Goal: Transaction & Acquisition: Purchase product/service

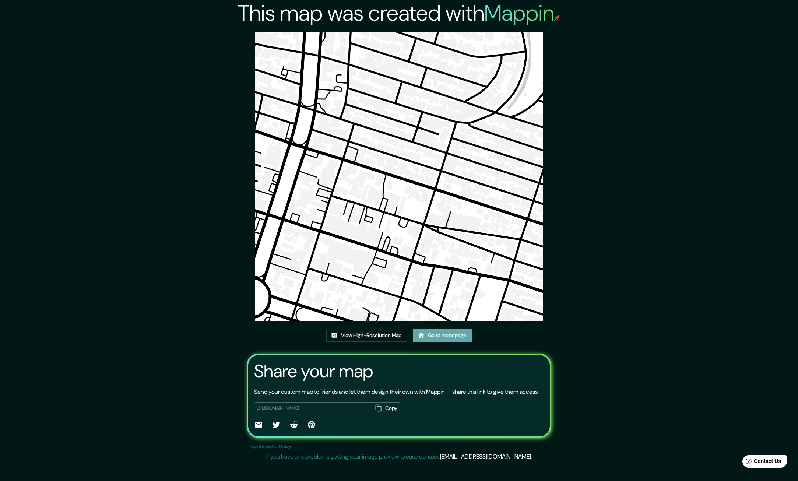
click at [445, 329] on link "Go to homepage" at bounding box center [442, 336] width 59 height 14
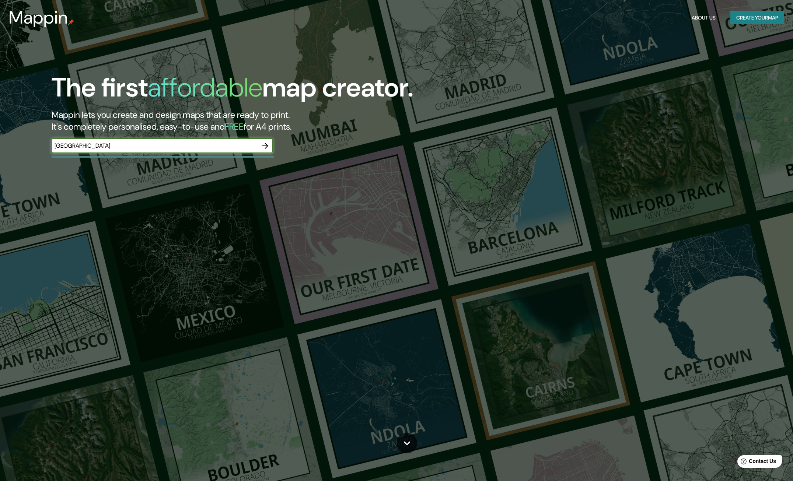
type input "[GEOGRAPHIC_DATA]"
click at [266, 143] on icon "button" at bounding box center [265, 145] width 9 height 9
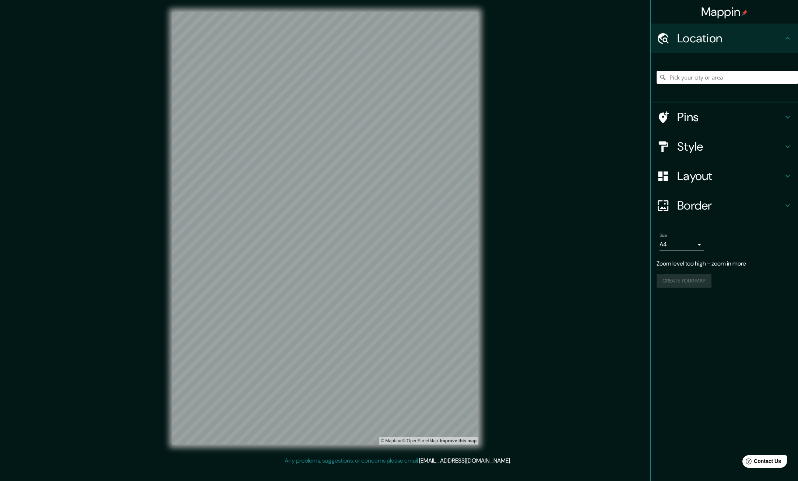
click at [703, 134] on div "Style" at bounding box center [724, 146] width 147 height 29
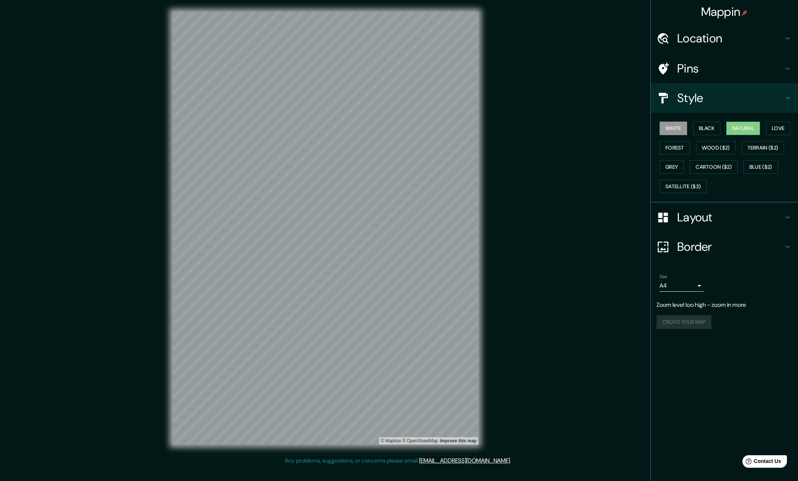
click at [736, 131] on button "Natural" at bounding box center [743, 129] width 34 height 14
click at [688, 147] on button "Forest" at bounding box center [675, 148] width 31 height 14
click at [678, 127] on button "White" at bounding box center [674, 129] width 28 height 14
click at [701, 126] on button "Black" at bounding box center [707, 129] width 28 height 14
click at [737, 126] on button "Natural" at bounding box center [743, 129] width 34 height 14
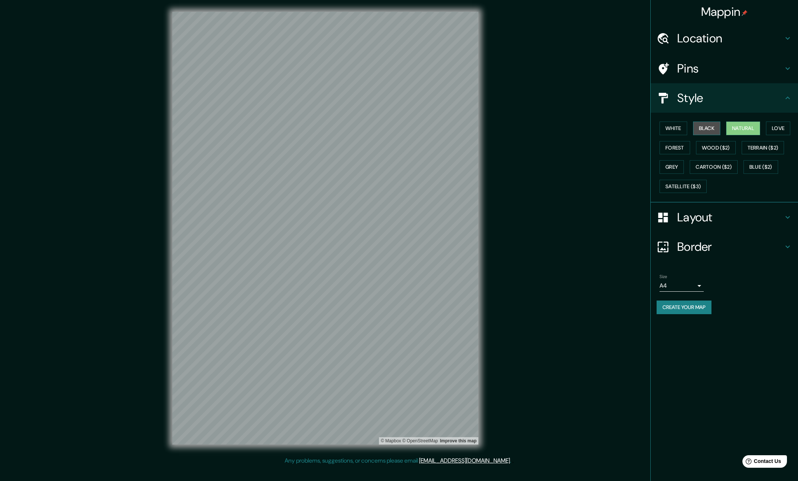
click at [715, 126] on button "Black" at bounding box center [707, 129] width 28 height 14
click at [666, 127] on button "White" at bounding box center [674, 129] width 28 height 14
click at [703, 123] on button "Black" at bounding box center [707, 129] width 28 height 14
click at [772, 130] on button "Love" at bounding box center [778, 129] width 24 height 14
click at [760, 130] on button "Natural" at bounding box center [743, 129] width 34 height 14
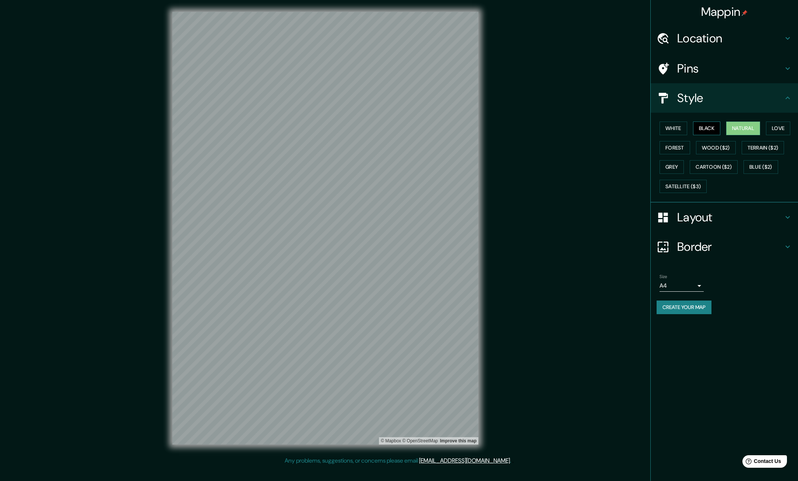
click at [718, 126] on button "Black" at bounding box center [707, 129] width 28 height 14
click at [779, 127] on button "Love" at bounding box center [778, 129] width 24 height 14
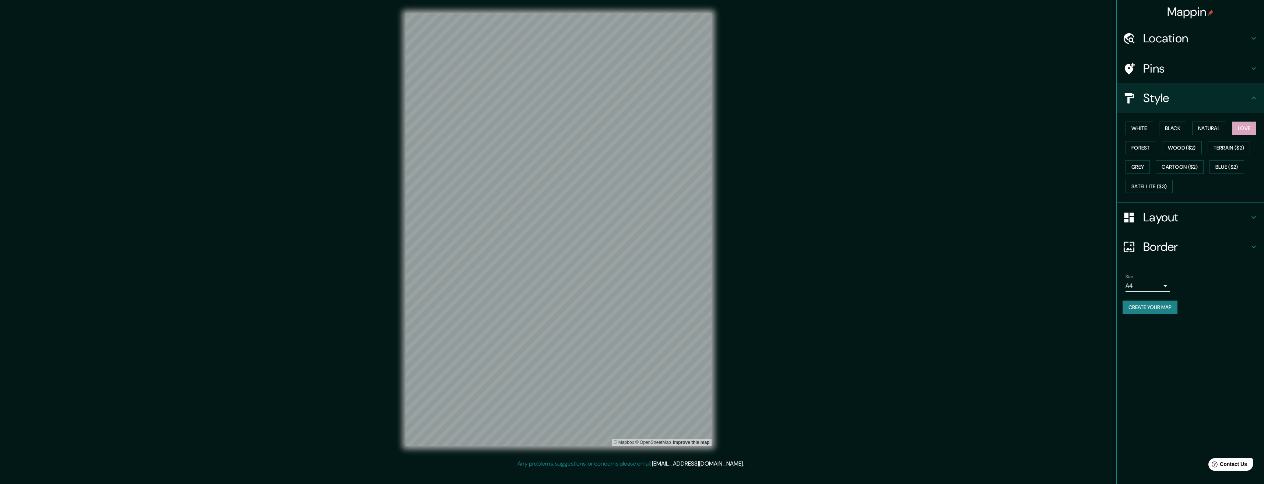
click at [798, 220] on h4 "Layout" at bounding box center [1196, 217] width 106 height 15
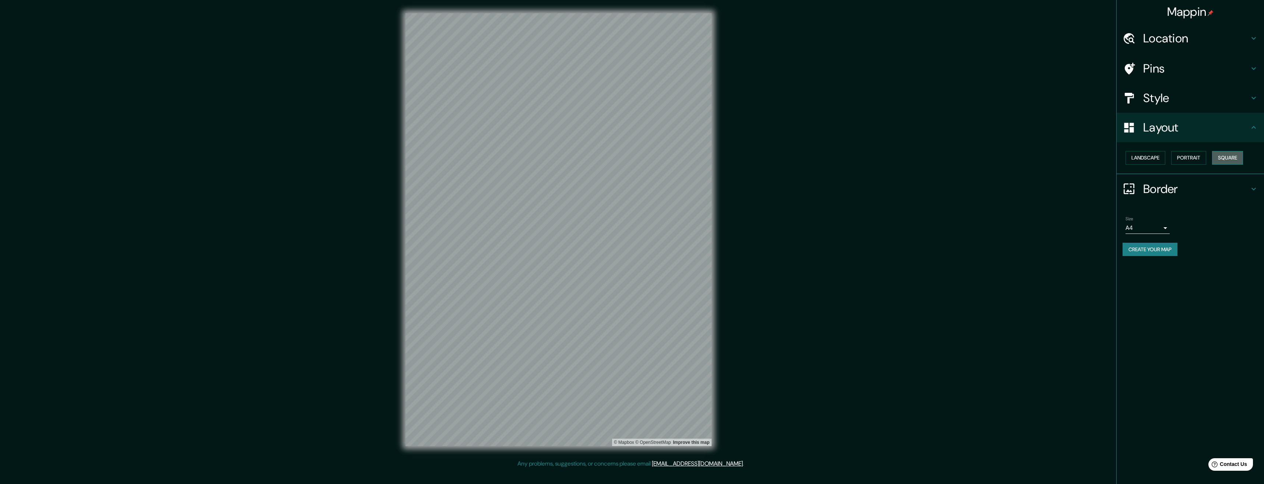
click at [798, 156] on button "Square" at bounding box center [1227, 158] width 31 height 14
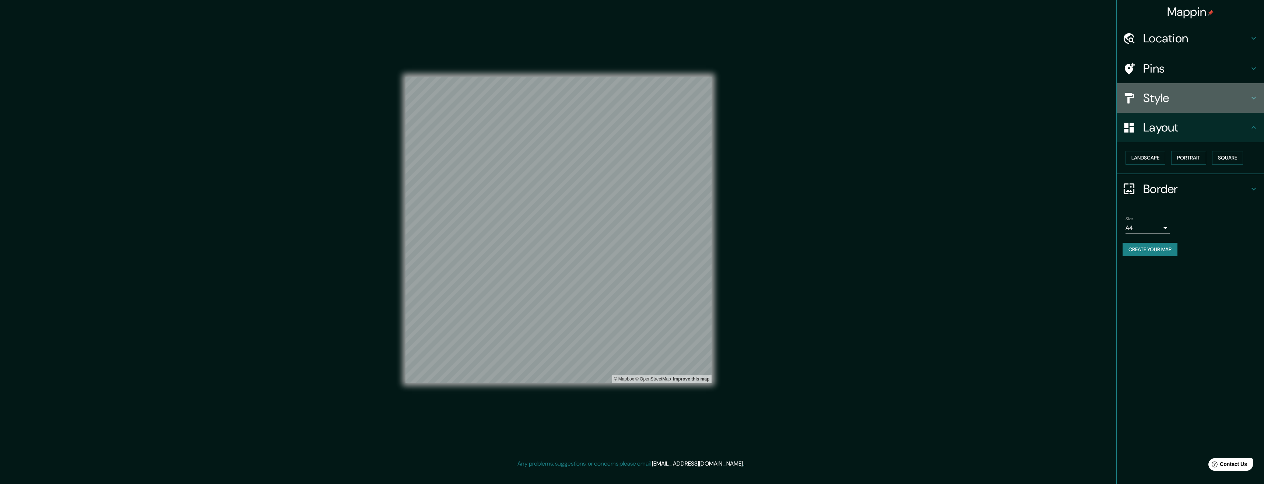
click at [798, 100] on h4 "Style" at bounding box center [1196, 98] width 106 height 15
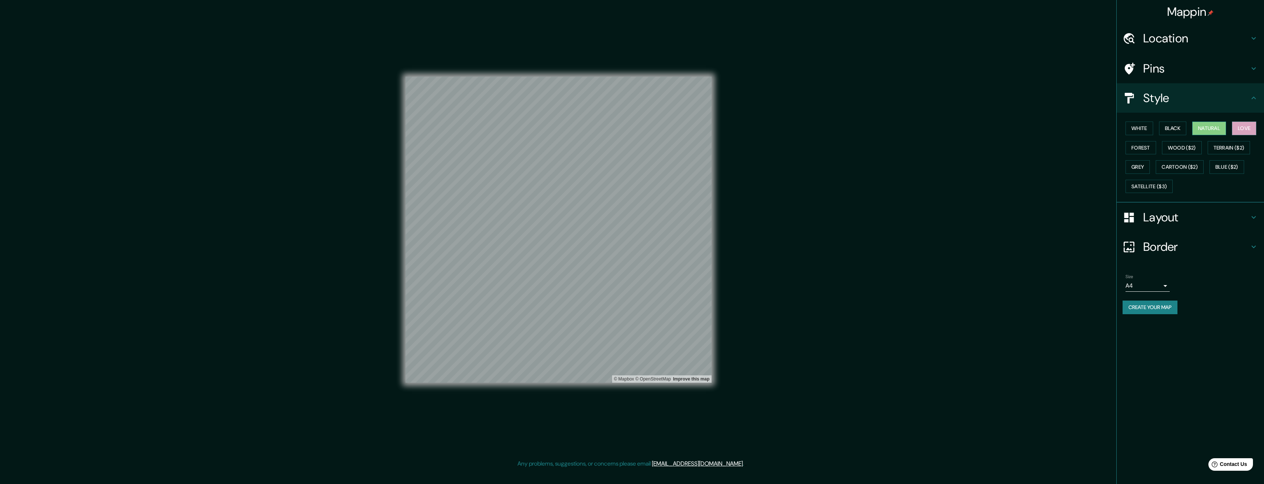
click at [798, 129] on button "Natural" at bounding box center [1209, 129] width 34 height 14
click at [798, 145] on button "Forest" at bounding box center [1141, 148] width 31 height 14
click at [798, 147] on button "Wood ($2)" at bounding box center [1182, 148] width 40 height 14
click at [798, 150] on button "Forest" at bounding box center [1141, 148] width 31 height 14
click at [798, 152] on button "Terrain ($2)" at bounding box center [1229, 148] width 43 height 14
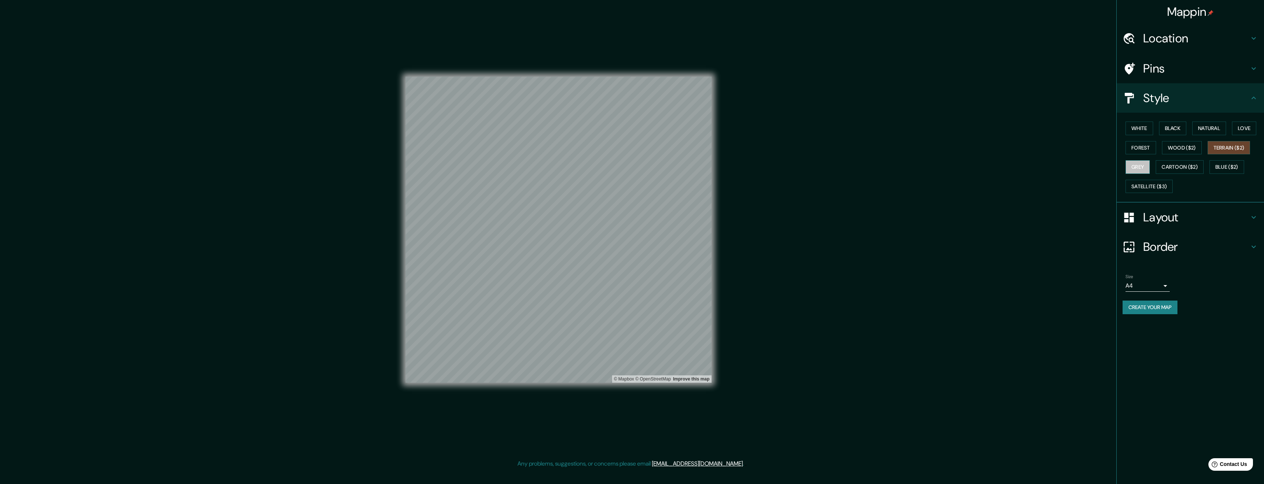
click at [798, 167] on button "Grey" at bounding box center [1138, 167] width 24 height 14
click at [798, 168] on button "Cartoon ($2)" at bounding box center [1180, 167] width 48 height 14
click at [798, 165] on button "Blue ($2)" at bounding box center [1227, 167] width 35 height 14
click at [798, 185] on button "Satellite ($3)" at bounding box center [1149, 187] width 47 height 14
click at [798, 128] on button "Black" at bounding box center [1173, 129] width 28 height 14
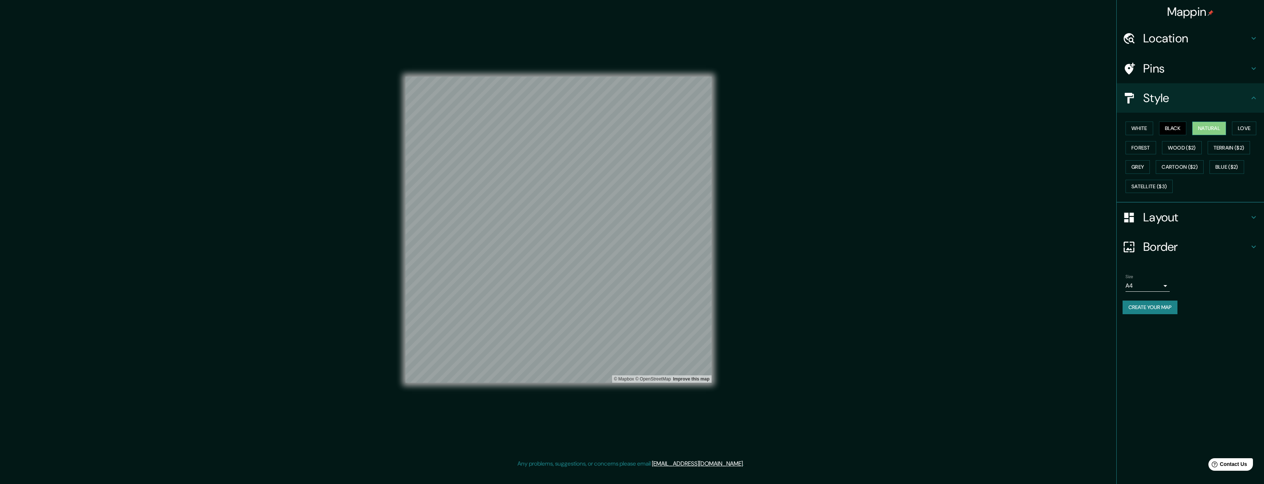
click at [798, 128] on button "Natural" at bounding box center [1209, 129] width 34 height 14
click at [798, 147] on button "Forest" at bounding box center [1141, 148] width 31 height 14
click at [798, 309] on button "Create your map" at bounding box center [1150, 308] width 55 height 14
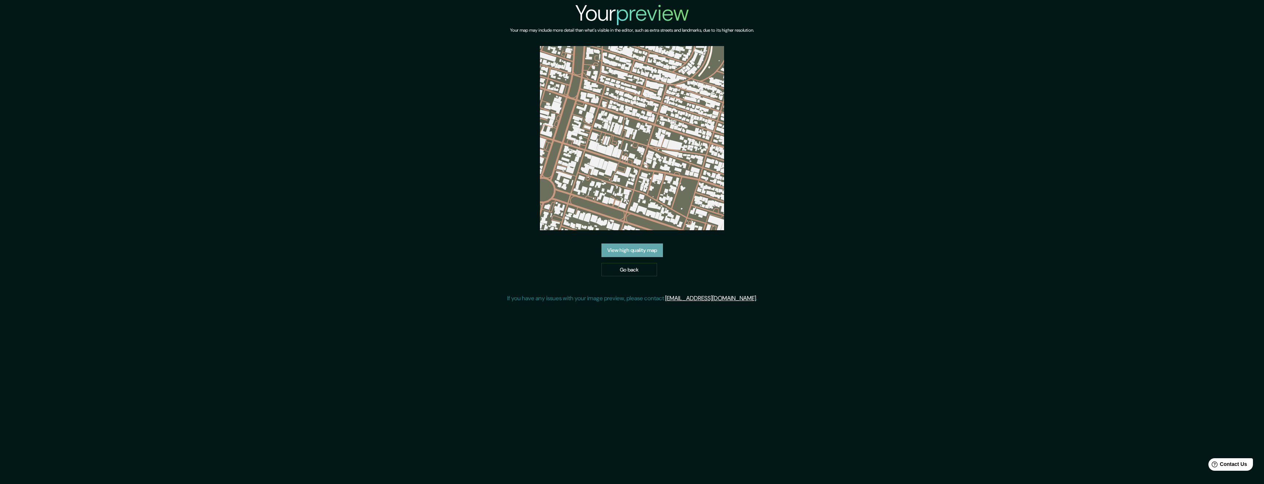
click at [635, 251] on link "View high quality map" at bounding box center [633, 250] width 62 height 14
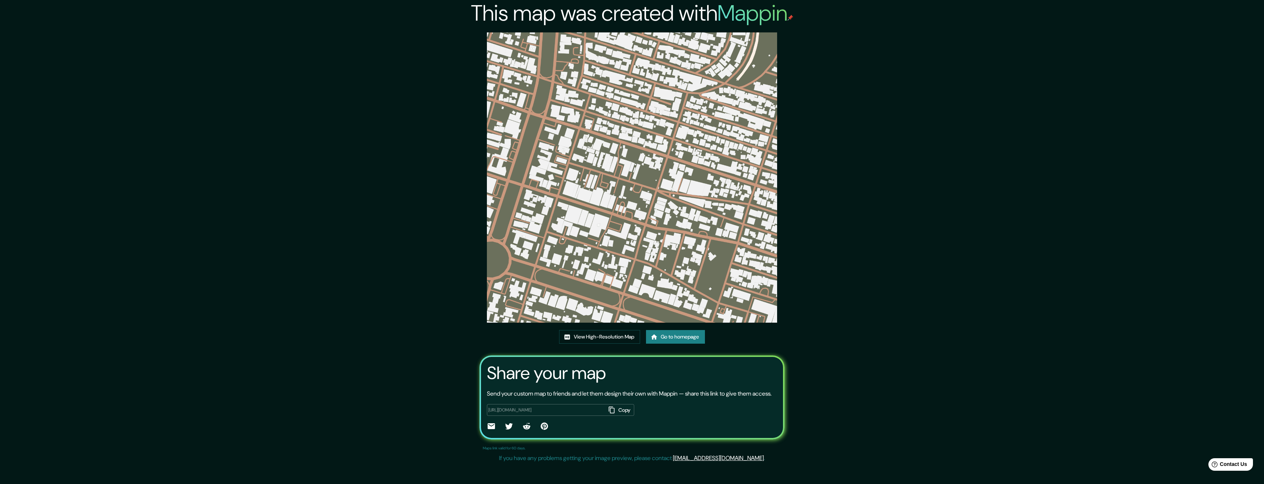
click at [555, 271] on img at bounding box center [632, 177] width 290 height 290
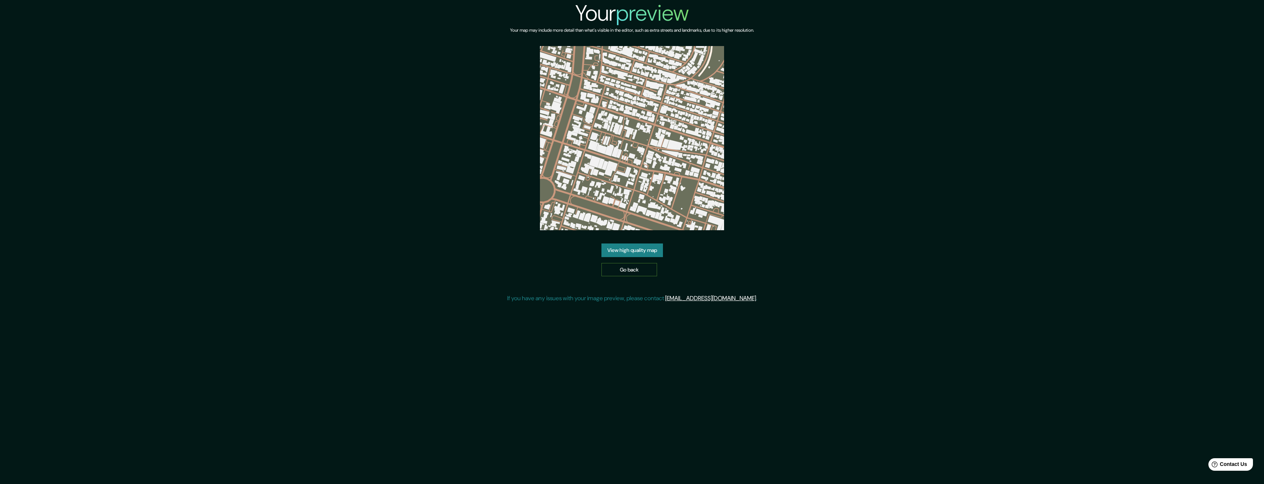
click at [626, 267] on link "Go back" at bounding box center [630, 270] width 56 height 14
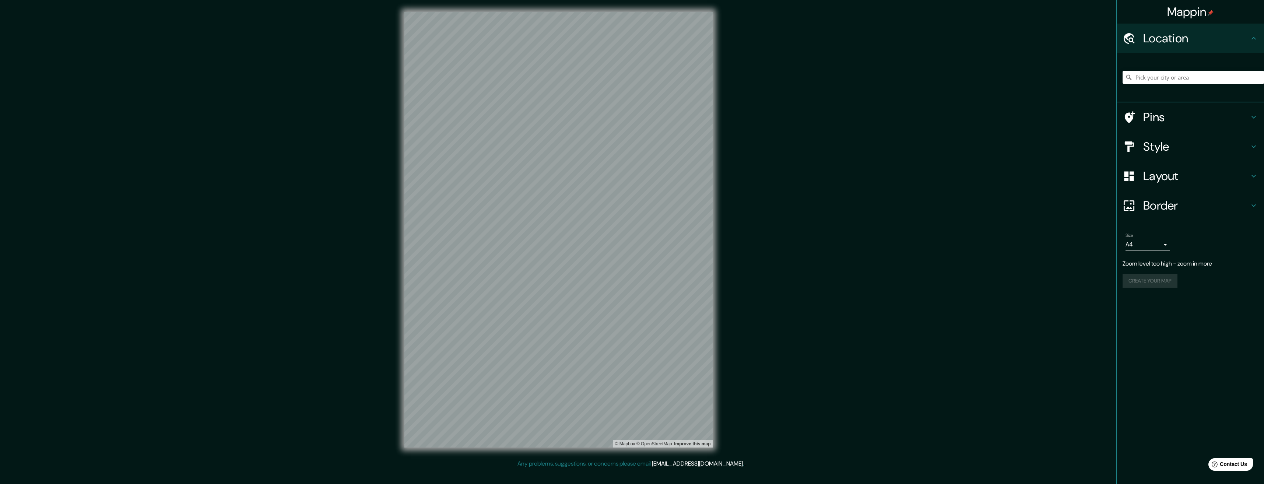
click at [1149, 146] on h4 "Style" at bounding box center [1196, 146] width 106 height 15
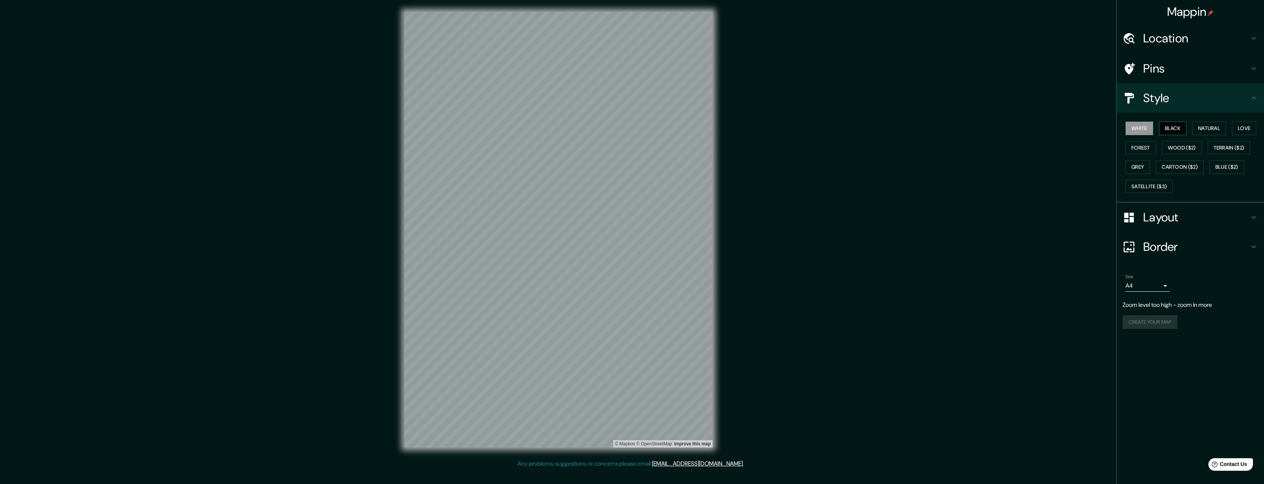
click at [1176, 132] on button "Black" at bounding box center [1173, 129] width 28 height 14
click at [1199, 127] on button "Natural" at bounding box center [1209, 129] width 34 height 14
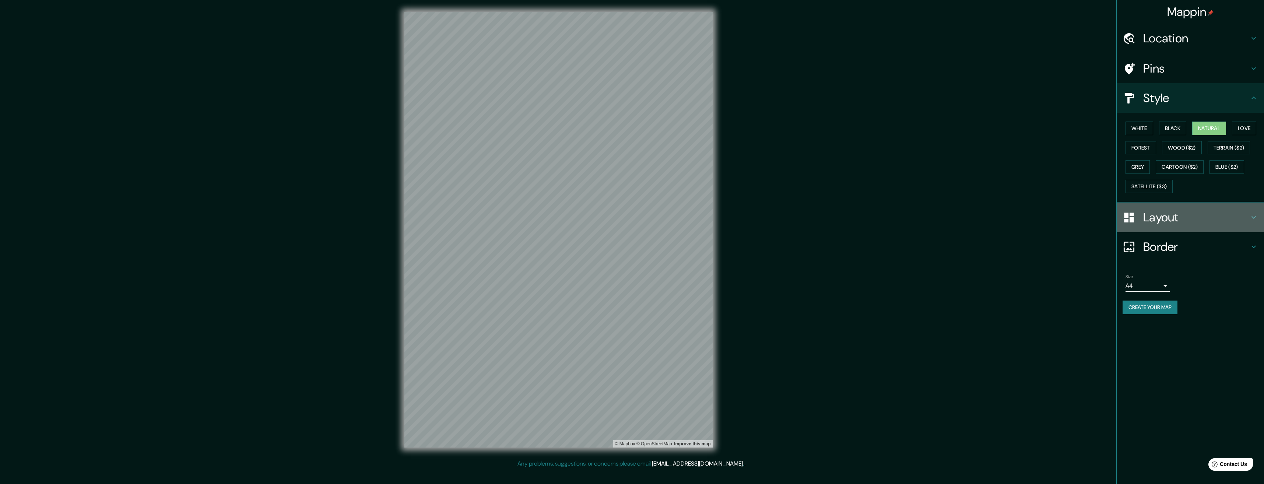
click at [1200, 223] on h4 "Layout" at bounding box center [1196, 217] width 106 height 15
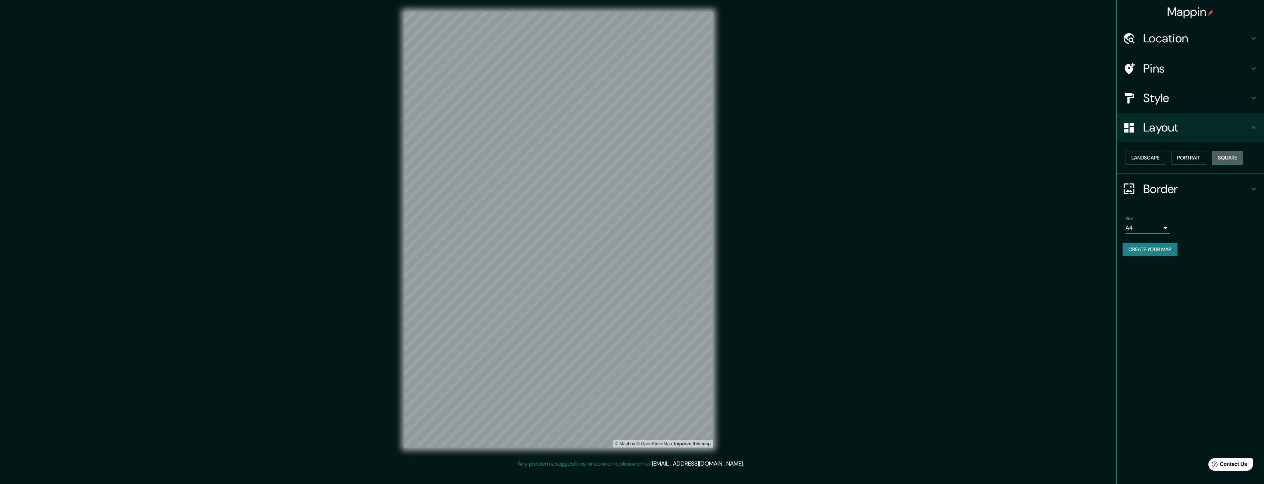
click at [1230, 154] on button "Square" at bounding box center [1227, 158] width 31 height 14
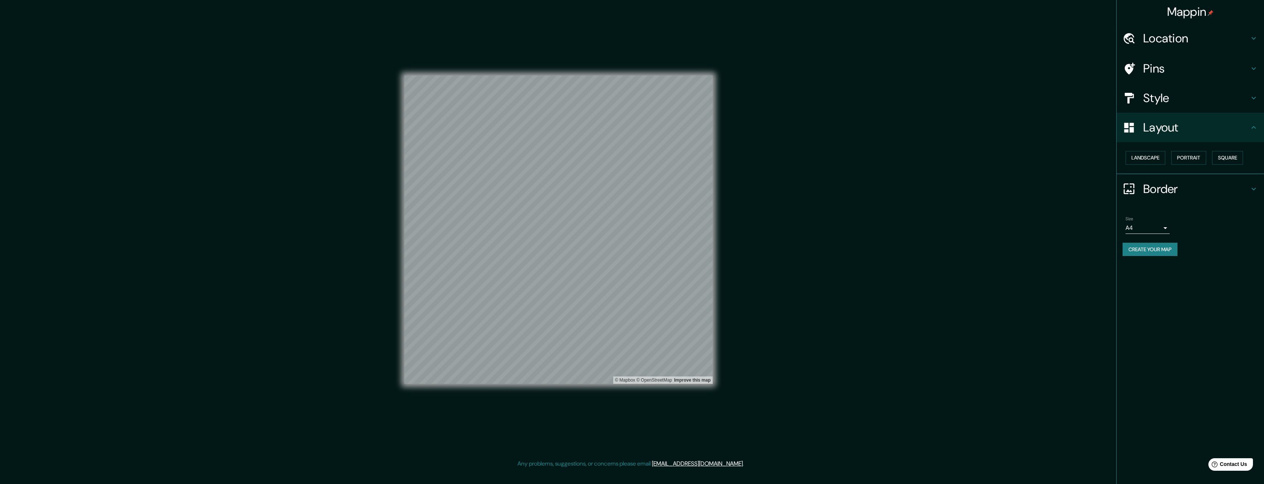
click at [1158, 97] on h4 "Style" at bounding box center [1196, 98] width 106 height 15
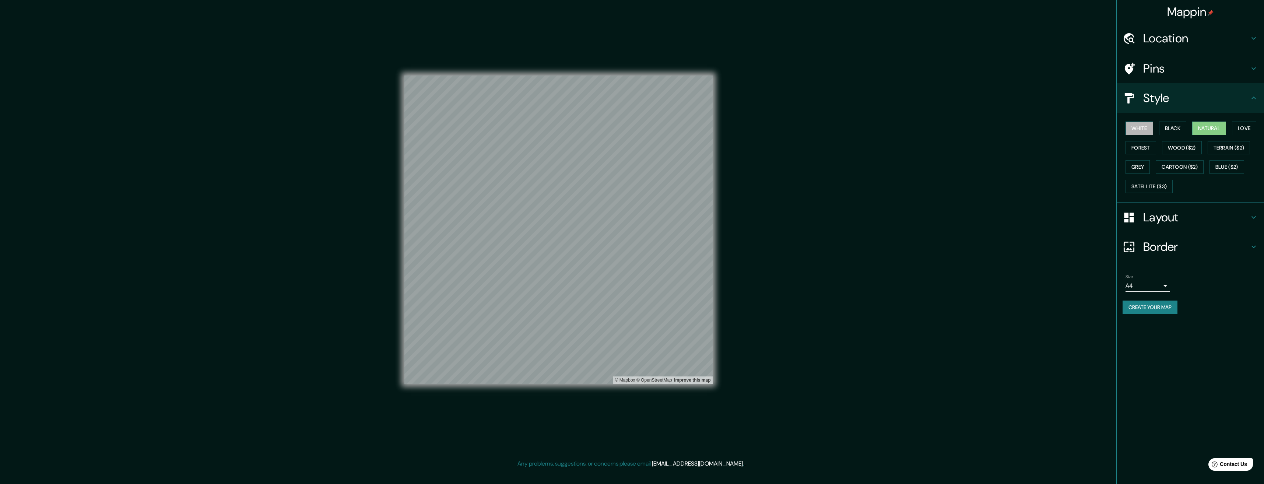
click at [1144, 128] on button "White" at bounding box center [1140, 129] width 28 height 14
click at [1237, 129] on button "Love" at bounding box center [1244, 129] width 24 height 14
click at [1150, 152] on button "Forest" at bounding box center [1141, 148] width 31 height 14
click at [1202, 128] on button "Natural" at bounding box center [1209, 129] width 34 height 14
click at [1131, 126] on button "White" at bounding box center [1140, 129] width 28 height 14
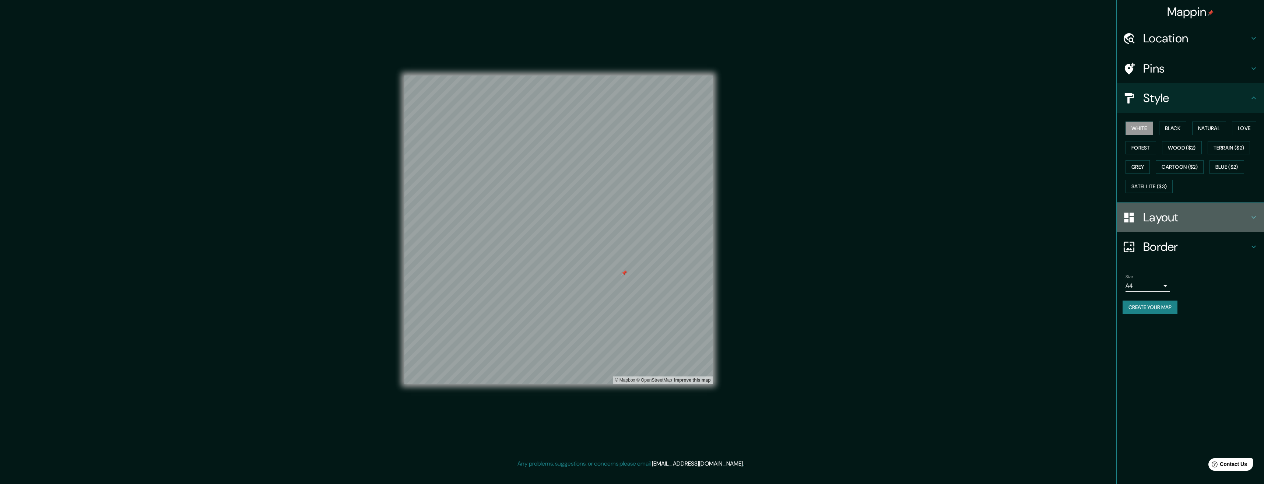
click at [1178, 221] on h4 "Layout" at bounding box center [1196, 217] width 106 height 15
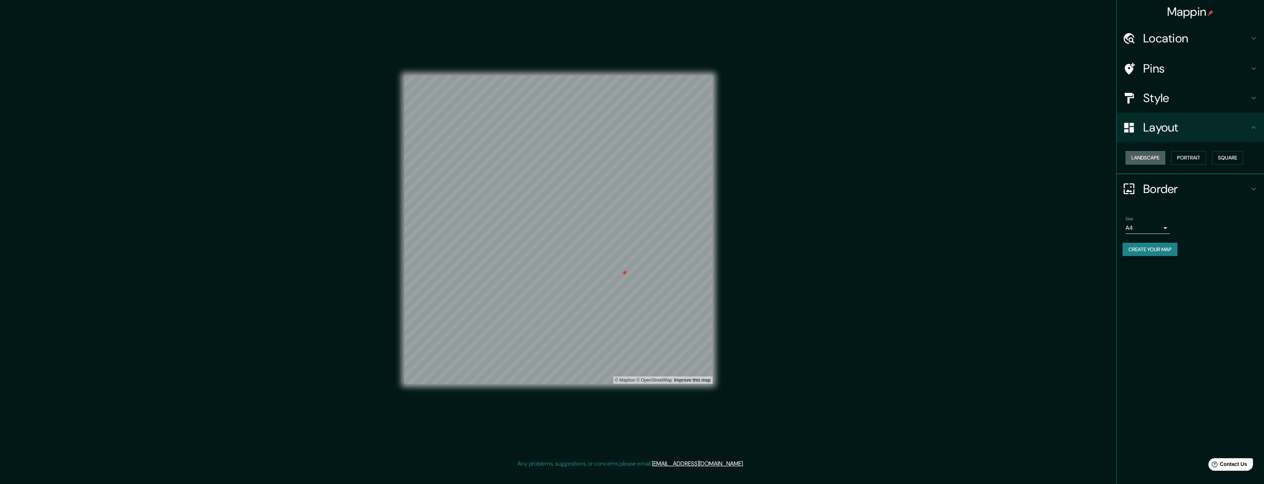
click at [1148, 155] on button "Landscape" at bounding box center [1146, 158] width 40 height 14
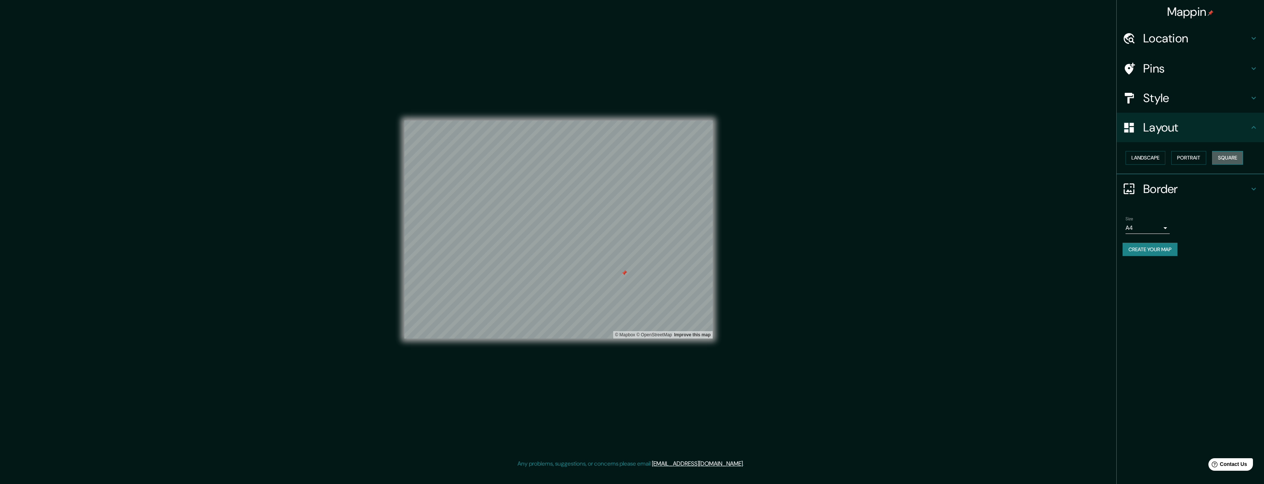
click at [1220, 157] on button "Square" at bounding box center [1227, 158] width 31 height 14
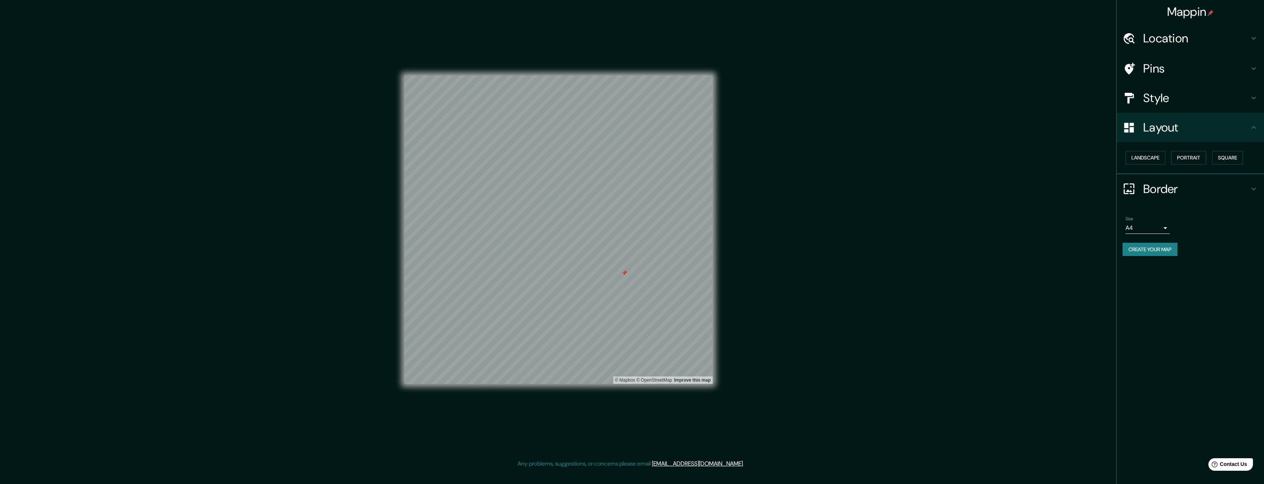
click at [1172, 107] on div "Style" at bounding box center [1190, 97] width 147 height 29
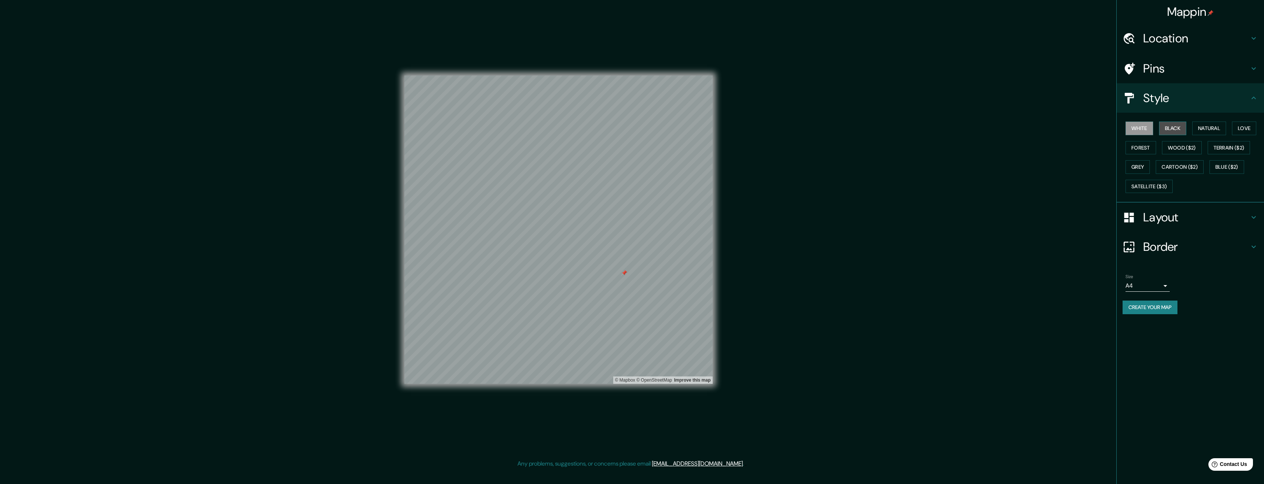
click at [1172, 129] on button "Black" at bounding box center [1173, 129] width 28 height 14
click at [1179, 78] on div "Pins" at bounding box center [1190, 68] width 147 height 29
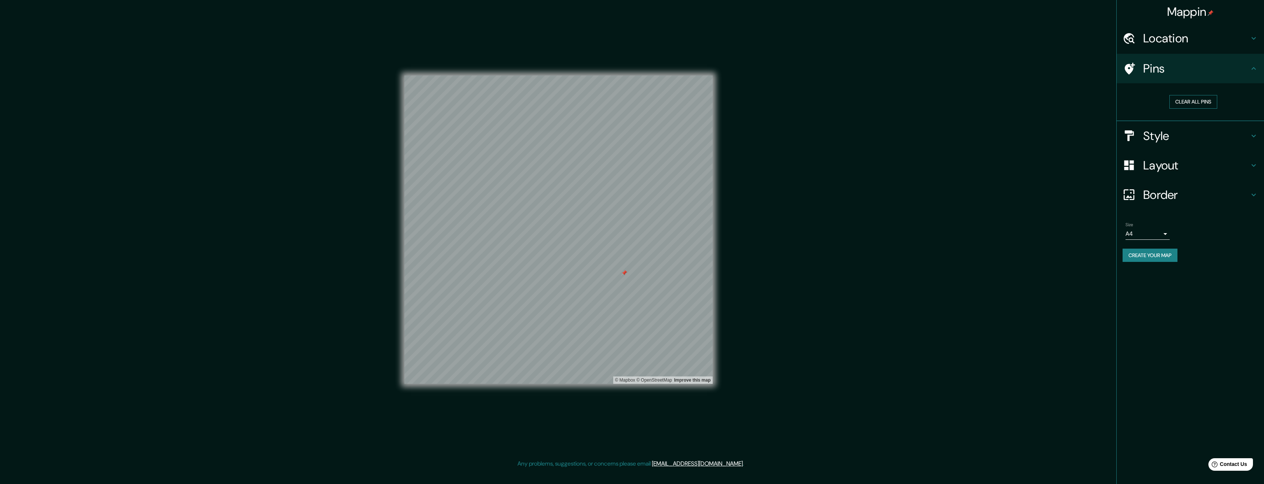
click at [1205, 101] on button "Clear all pins" at bounding box center [1193, 102] width 48 height 14
click at [1182, 41] on h4 "Location" at bounding box center [1196, 38] width 106 height 15
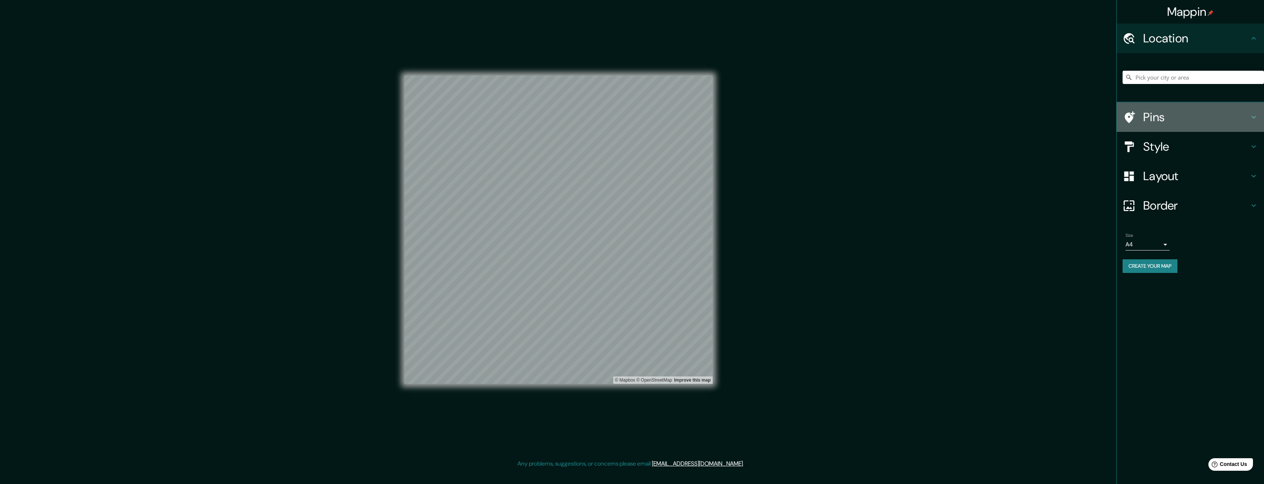
click at [1186, 115] on h4 "Pins" at bounding box center [1196, 117] width 106 height 15
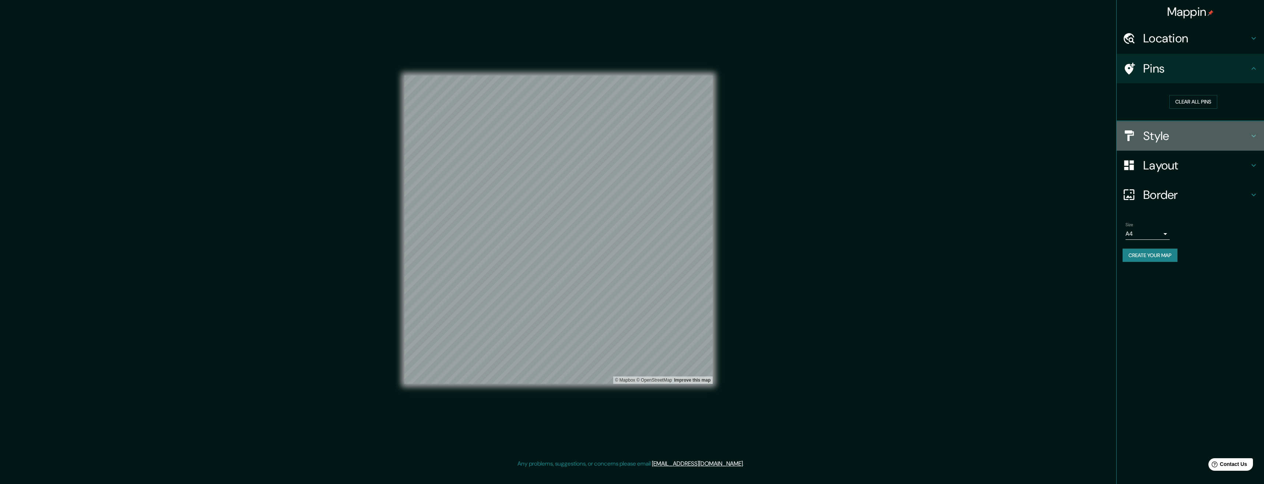
click at [1193, 141] on h4 "Style" at bounding box center [1196, 136] width 106 height 15
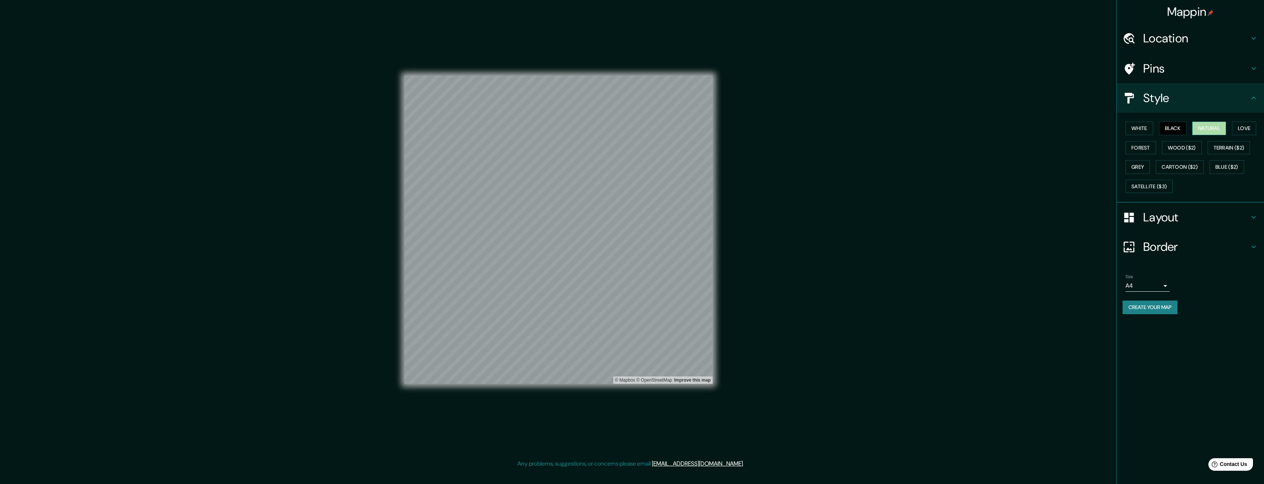
click at [1203, 125] on button "Natural" at bounding box center [1209, 129] width 34 height 14
click at [1161, 306] on button "Create your map" at bounding box center [1150, 308] width 55 height 14
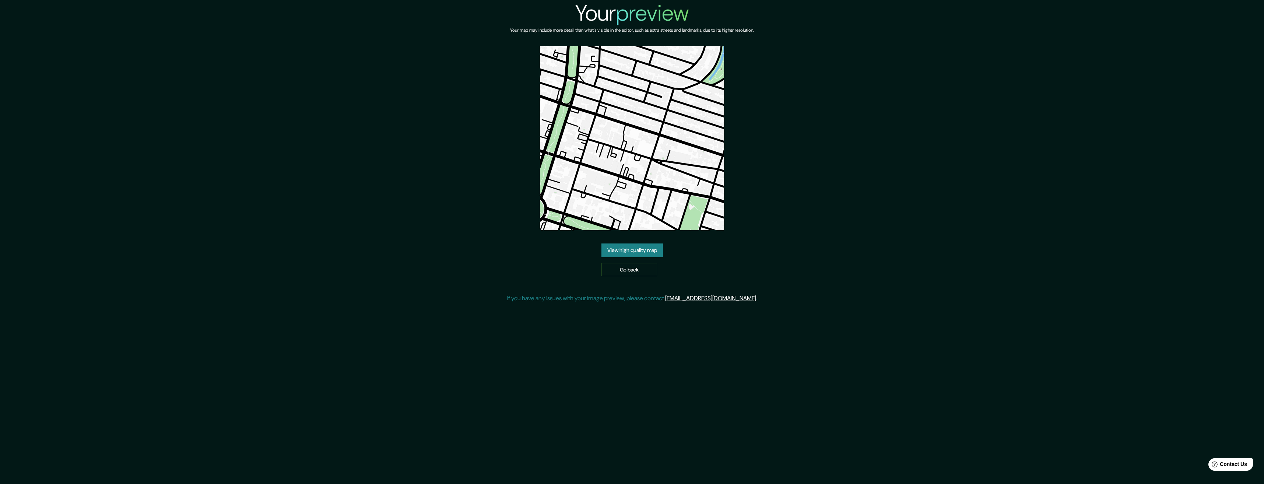
click at [609, 246] on link "View high quality map" at bounding box center [633, 250] width 62 height 14
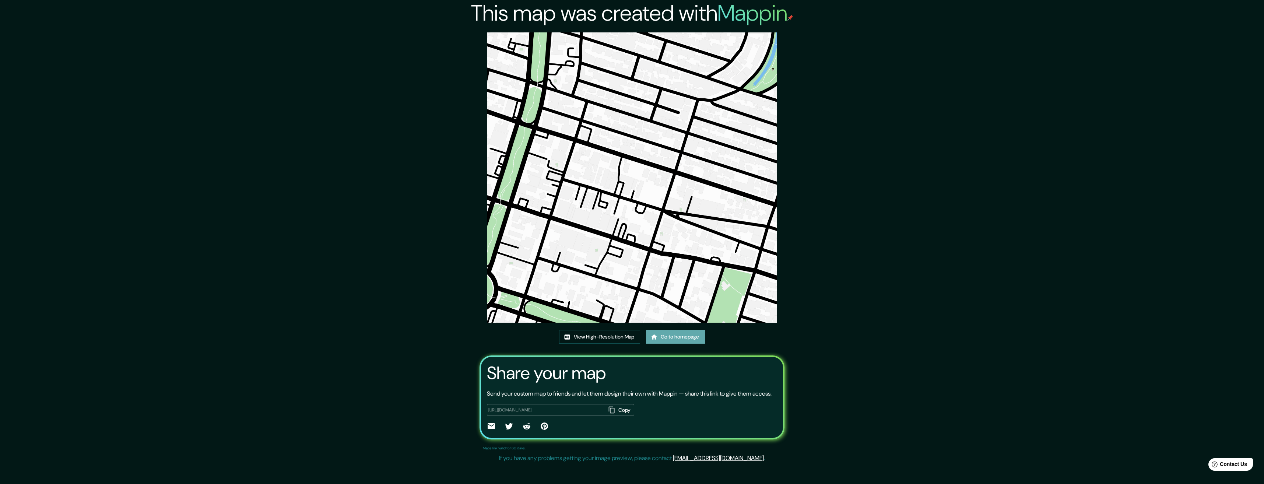
click at [656, 336] on icon at bounding box center [654, 336] width 6 height 5
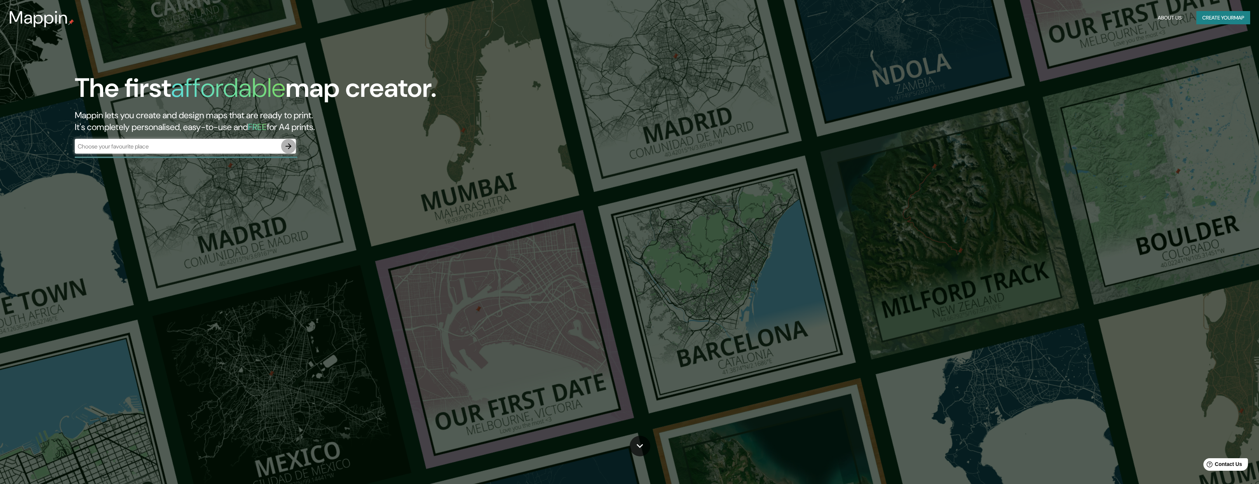
click at [288, 148] on icon "button" at bounding box center [288, 146] width 9 height 9
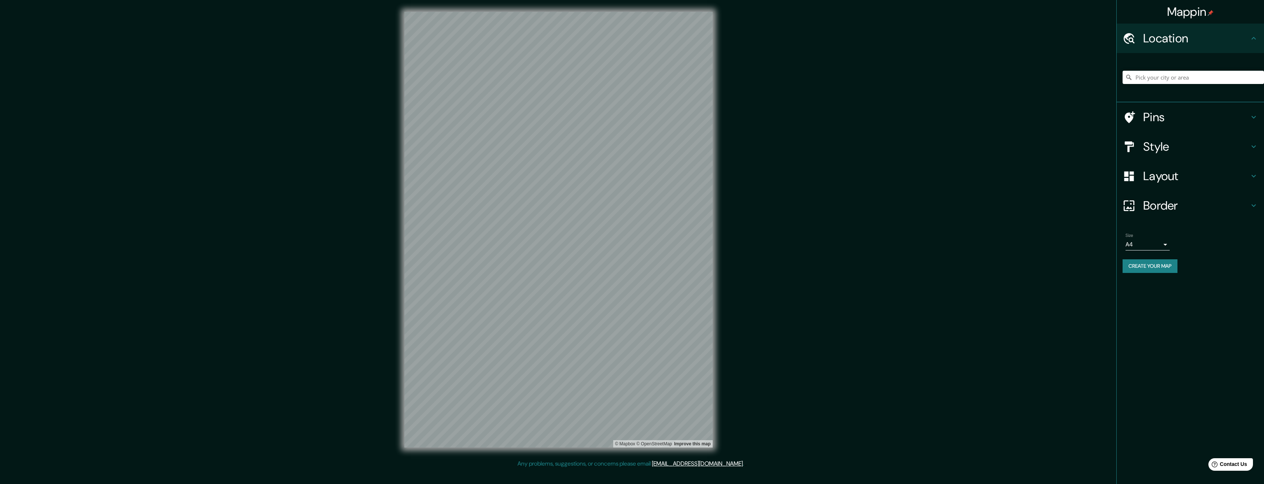
click at [781, 277] on div "Mappin Location Pins Style Layout Border Choose a border. Hint : you can make l…" at bounding box center [632, 235] width 1264 height 471
click at [741, 225] on div "Mappin Location Pins Style Layout Border Choose a border. Hint : you can make l…" at bounding box center [632, 235] width 1264 height 471
click at [924, 257] on div "Mappin Location Pins Style Layout Border Choose a border. Hint : you can make l…" at bounding box center [632, 235] width 1264 height 471
click at [1152, 139] on h4 "Style" at bounding box center [1196, 146] width 106 height 15
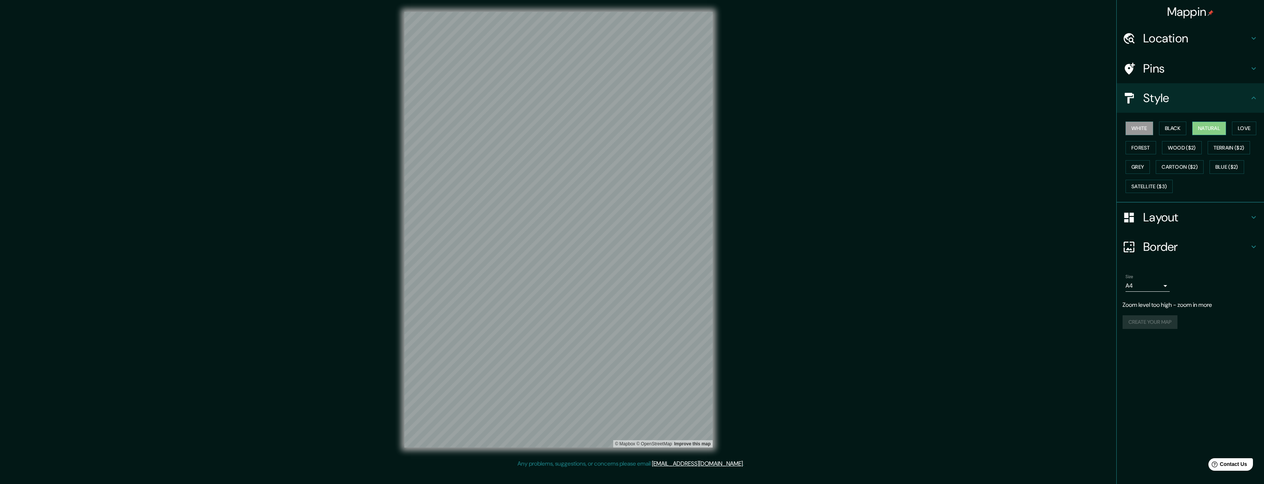
click at [1209, 127] on button "Natural" at bounding box center [1209, 129] width 34 height 14
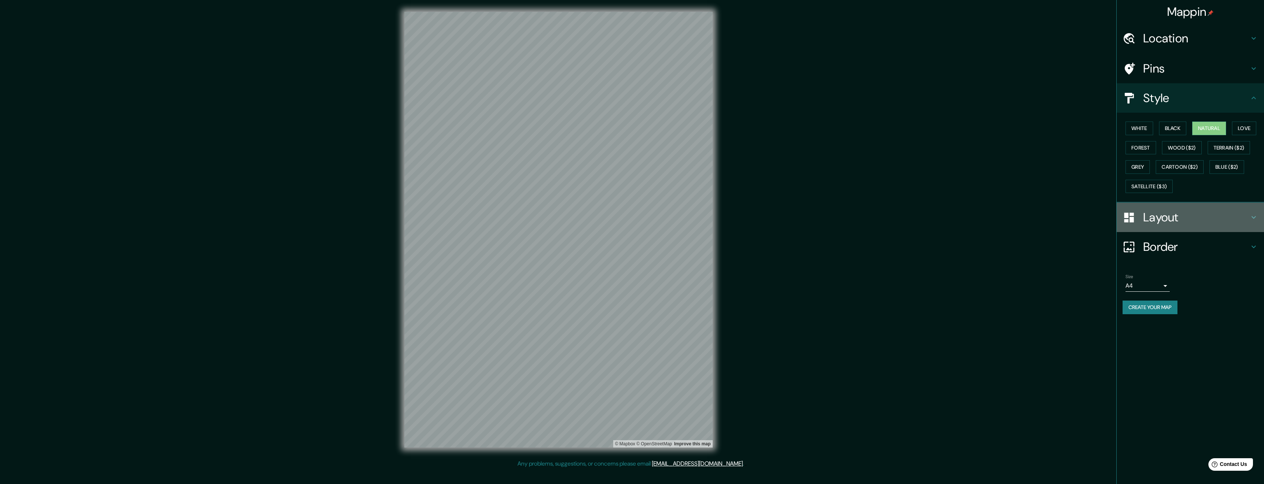
click at [1151, 225] on div "Layout" at bounding box center [1190, 217] width 147 height 29
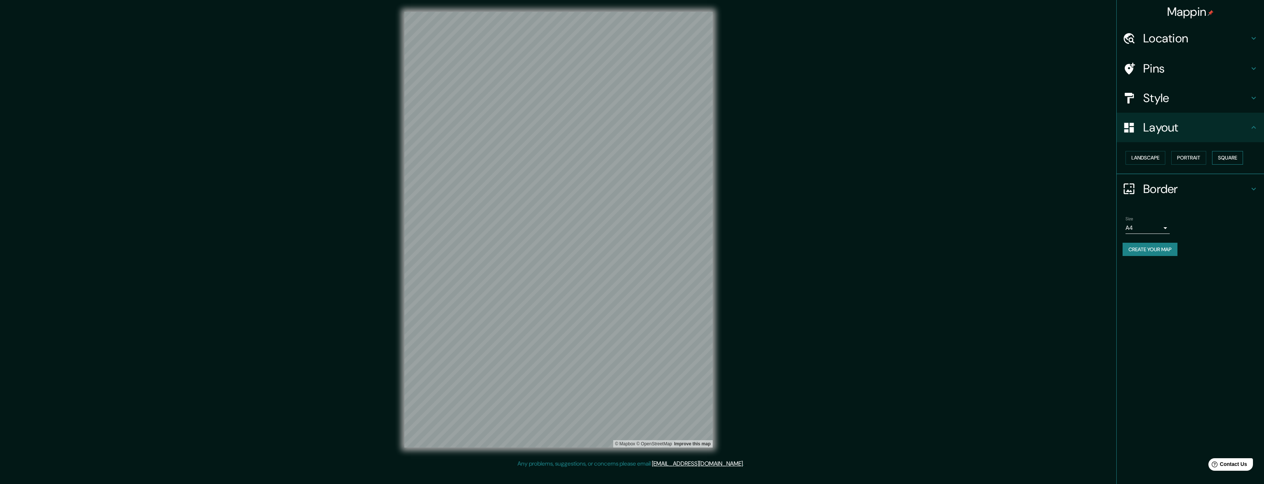
click at [1223, 157] on button "Square" at bounding box center [1227, 158] width 31 height 14
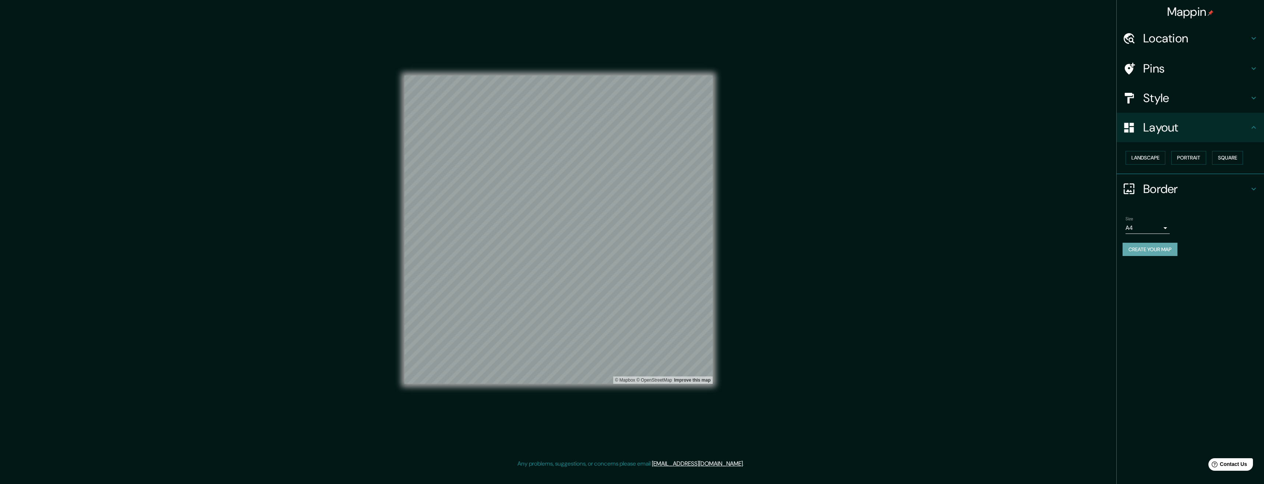
click at [1145, 249] on button "Create your map" at bounding box center [1150, 250] width 55 height 14
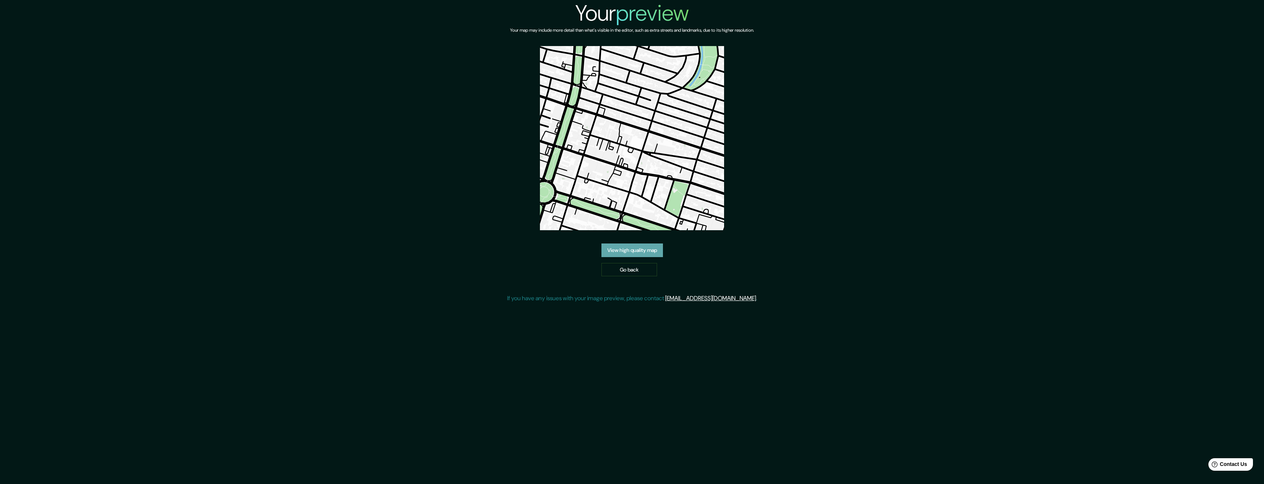
click at [629, 249] on link "View high quality map" at bounding box center [633, 250] width 62 height 14
